Goal: Use online tool/utility: Utilize a website feature to perform a specific function

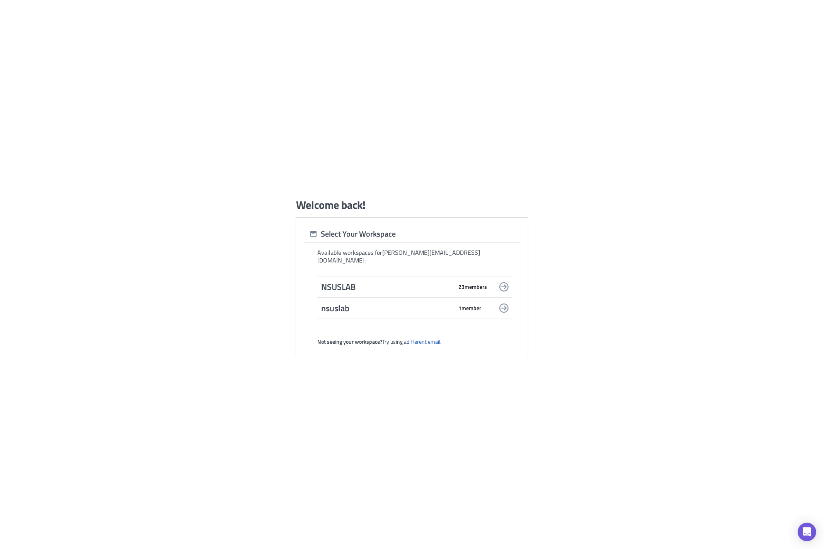
click at [415, 287] on span "NSUSLAB" at bounding box center [386, 286] width 131 height 11
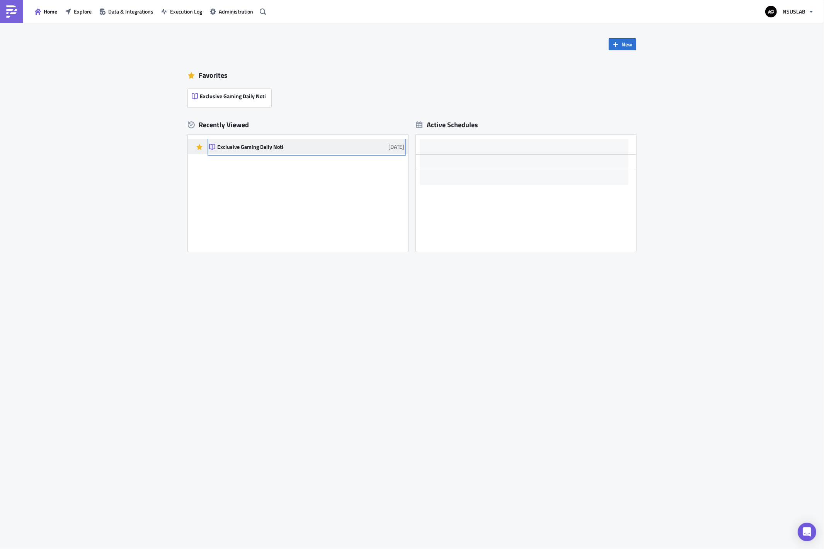
click at [231, 149] on div "Exclusive Gaming Daily Noti" at bounding box center [284, 146] width 135 height 7
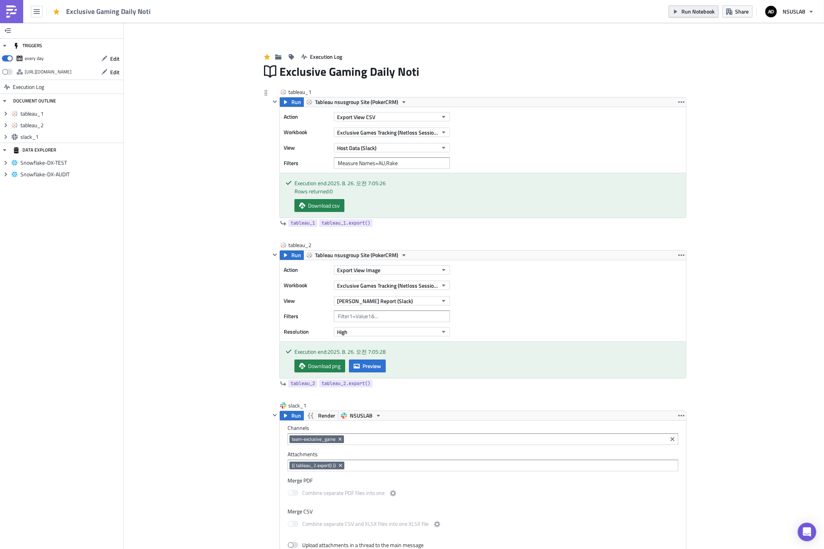
click at [696, 11] on span "Run Notebook" at bounding box center [697, 11] width 33 height 8
